Goal: Task Accomplishment & Management: Complete application form

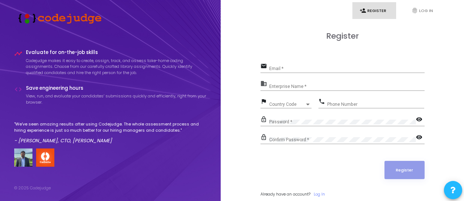
scroll to position [21, 0]
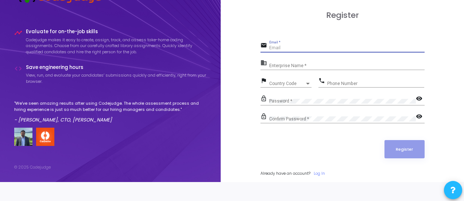
click at [286, 49] on input "Email *" at bounding box center [346, 48] width 155 height 5
type input "[EMAIL_ADDRESS][DOMAIN_NAME]"
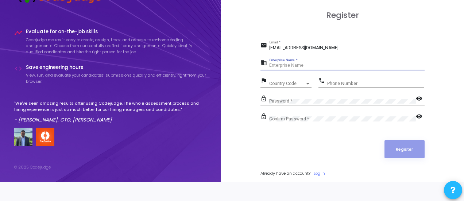
click at [289, 65] on input "Enterprise Name *" at bounding box center [346, 65] width 155 height 5
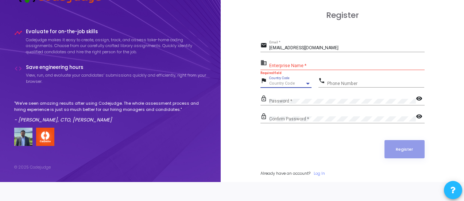
click at [308, 81] on div at bounding box center [308, 84] width 7 height 6
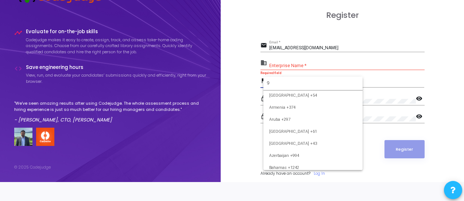
scroll to position [0, 0]
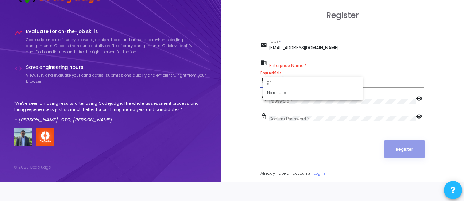
click at [267, 82] on input "91" at bounding box center [313, 83] width 92 height 7
click at [283, 85] on input "+91" at bounding box center [313, 83] width 92 height 7
type input "+"
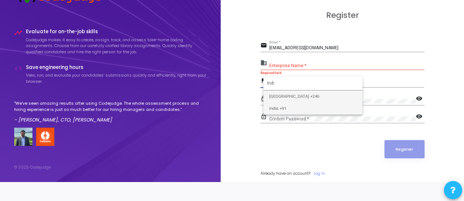
type input "Indi"
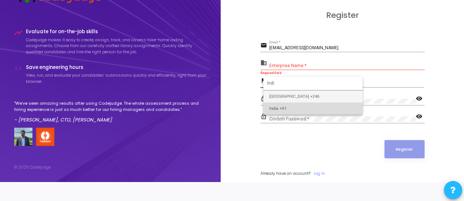
click at [282, 107] on span "India +91" at bounding box center [313, 109] width 88 height 12
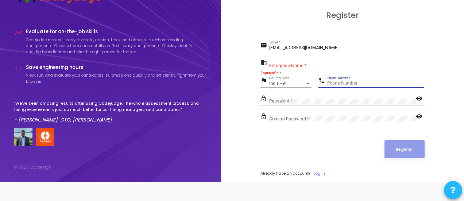
click at [340, 81] on input "Phone Number" at bounding box center [375, 83] width 97 height 5
type input "9205439597"
